Goal: Task Accomplishment & Management: Manage account settings

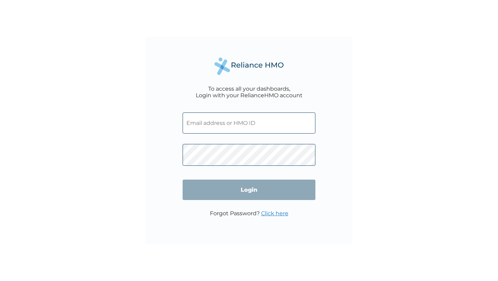
click at [209, 126] on input "text" at bounding box center [249, 122] width 133 height 21
paste input "[EMAIL_ADDRESS][DOMAIN_NAME]"
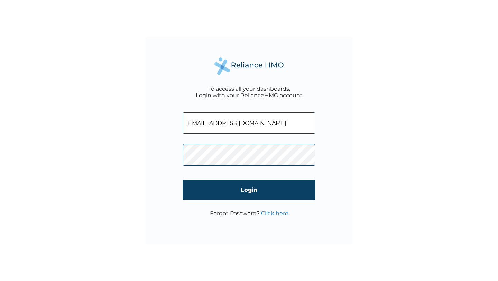
type input "[EMAIL_ADDRESS][DOMAIN_NAME]"
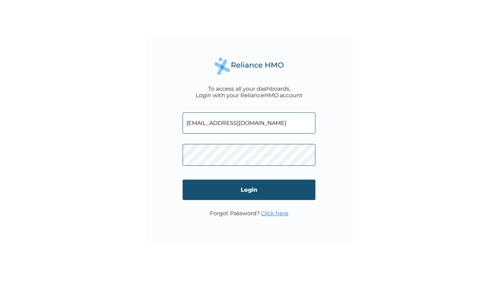
click at [206, 185] on input "Login" at bounding box center [249, 190] width 133 height 20
